Goal: Information Seeking & Learning: Check status

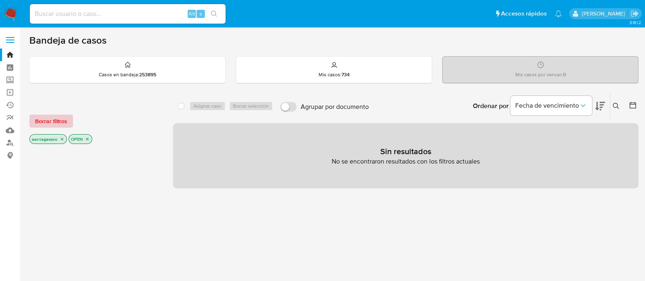
click at [48, 117] on span "Borrar filtros" at bounding box center [51, 121] width 32 height 11
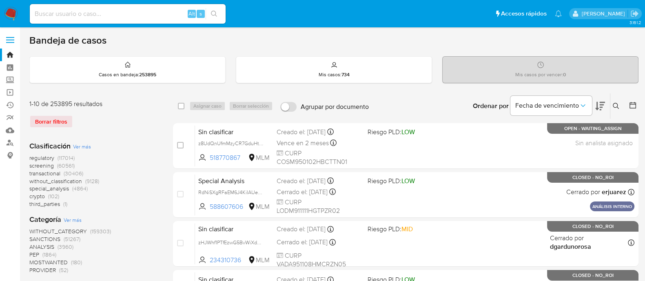
click at [71, 17] on input at bounding box center [128, 14] width 196 height 11
paste input "1640477120"
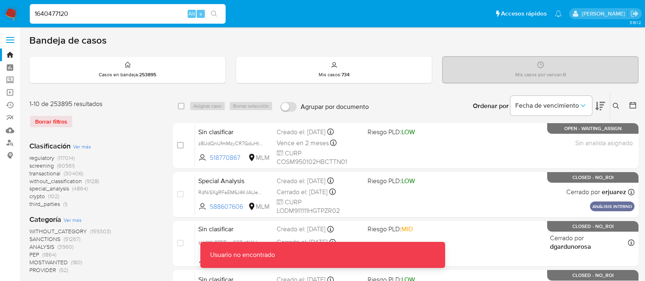
click at [72, 16] on input "1640477120" at bounding box center [128, 14] width 196 height 11
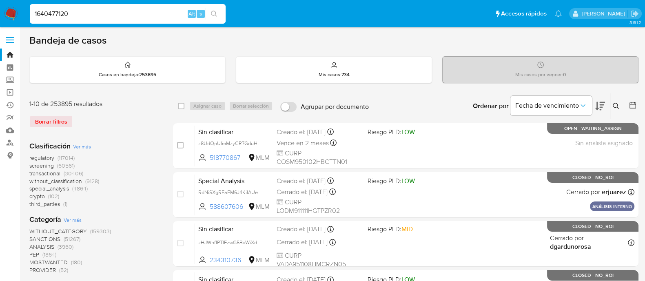
type input "1640477120"
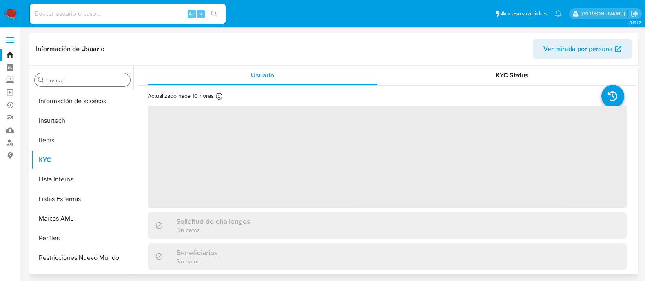
scroll to position [384, 0]
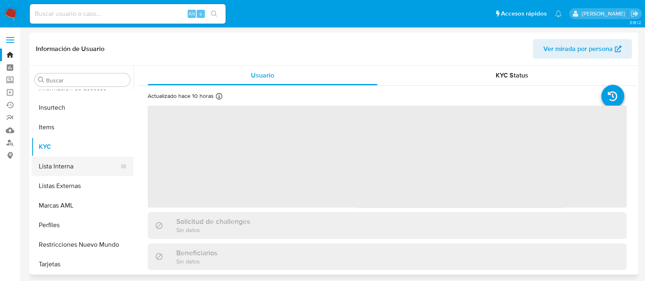
select select "10"
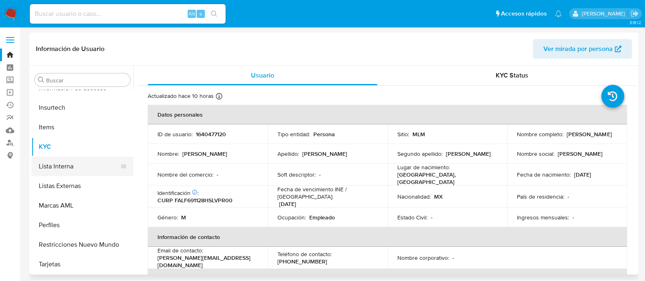
click at [91, 168] on button "Lista Interna" at bounding box center [79, 167] width 96 height 20
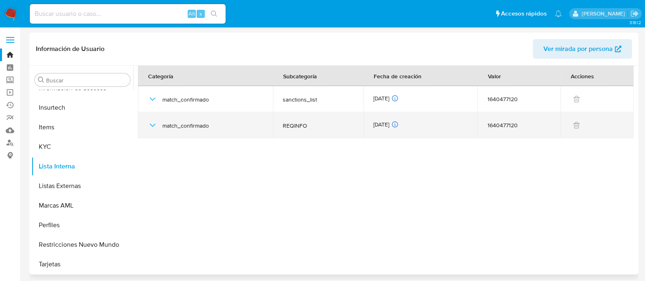
click at [148, 131] on div "match_confirmado" at bounding box center [206, 125] width 116 height 26
drag, startPoint x: 152, startPoint y: 129, endPoint x: 156, endPoint y: 137, distance: 9.0
click at [152, 129] on icon "button" at bounding box center [153, 125] width 10 height 10
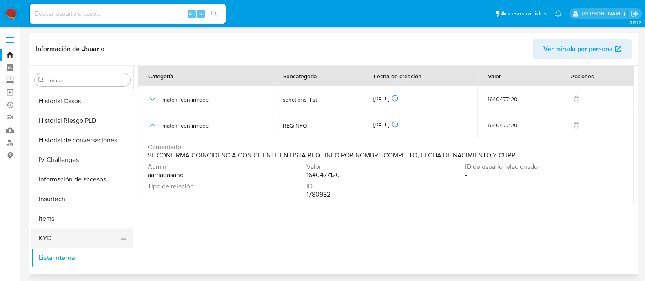
scroll to position [231, 0]
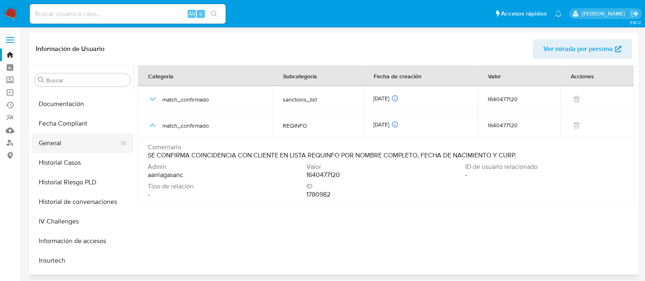
click at [45, 143] on button "General" at bounding box center [79, 143] width 96 height 20
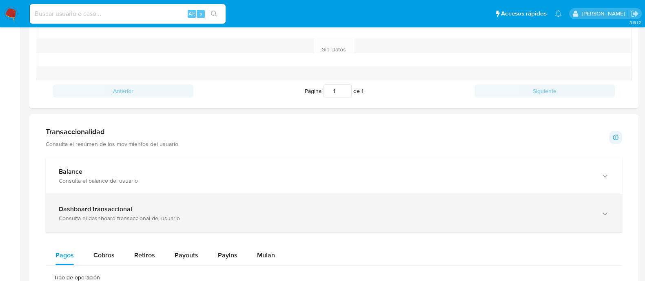
scroll to position [357, 0]
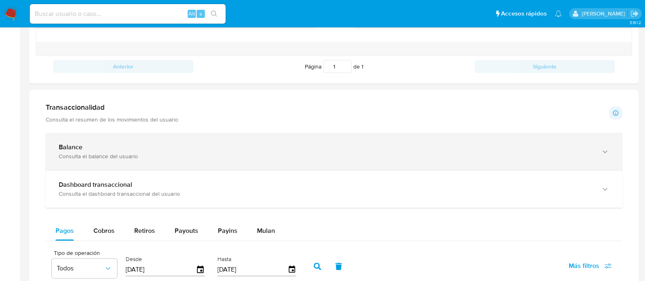
click at [194, 159] on div "Balance Consulta el balance del usuario" at bounding box center [334, 151] width 577 height 37
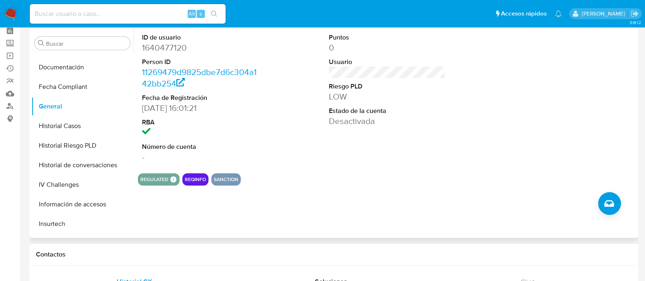
scroll to position [0, 0]
